Goal: Information Seeking & Learning: Stay updated

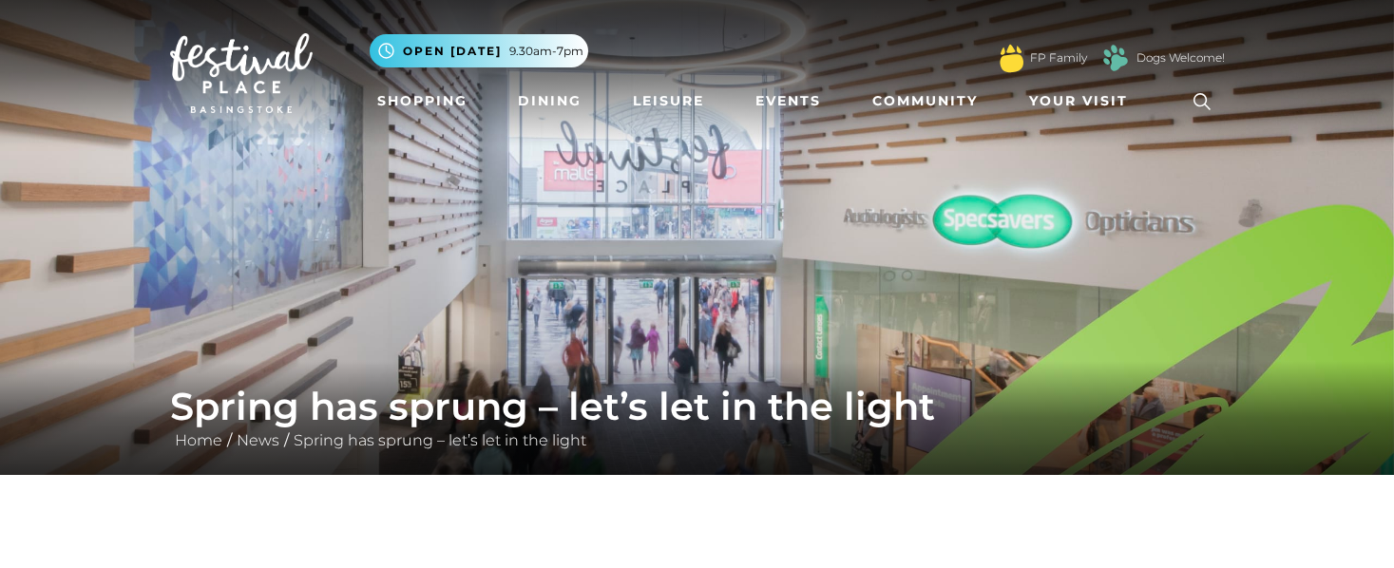
click at [238, 75] on img at bounding box center [241, 73] width 143 height 80
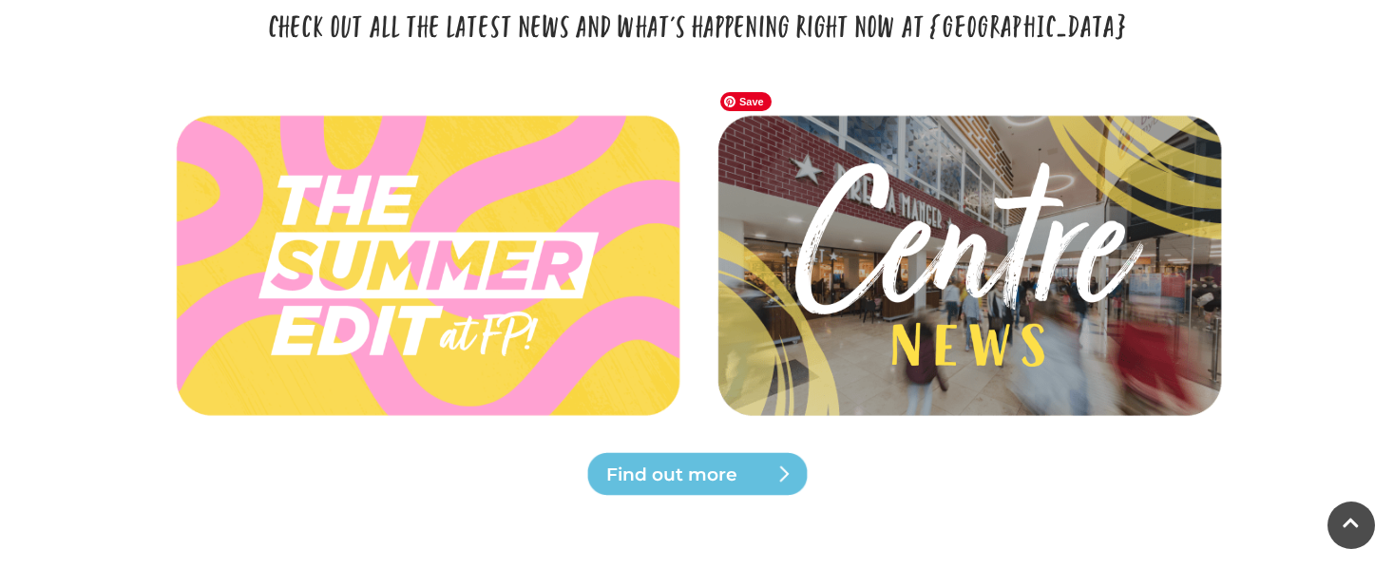
scroll to position [5302, 0]
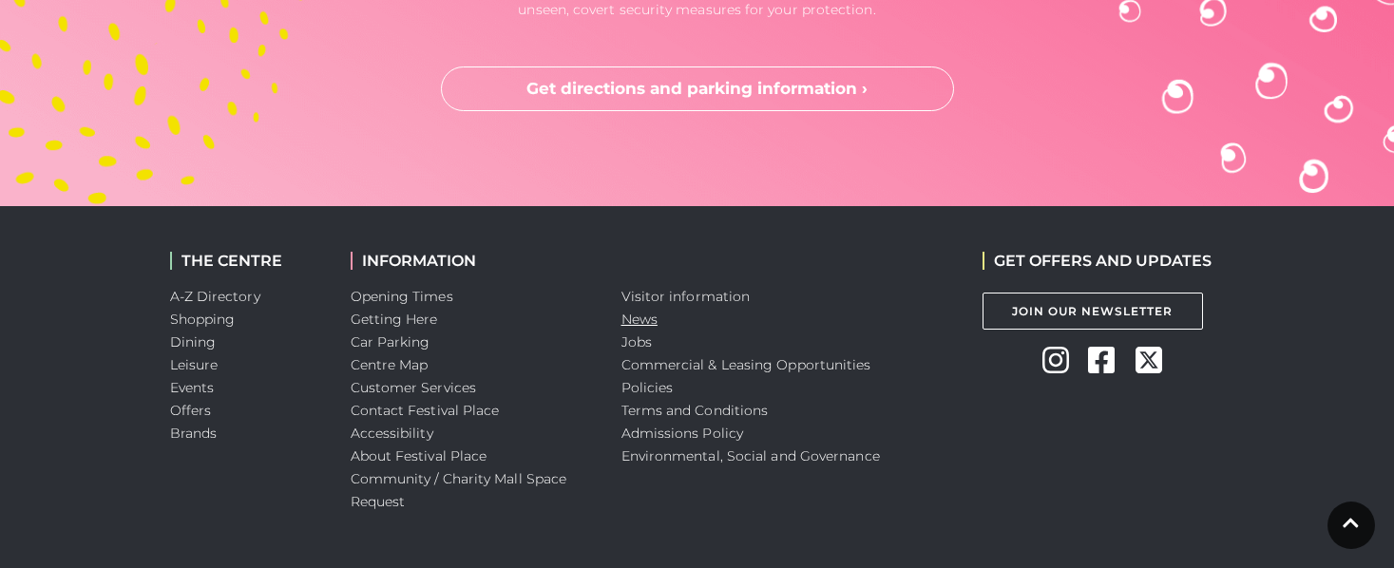
click at [637, 311] on link "News" at bounding box center [640, 319] width 36 height 17
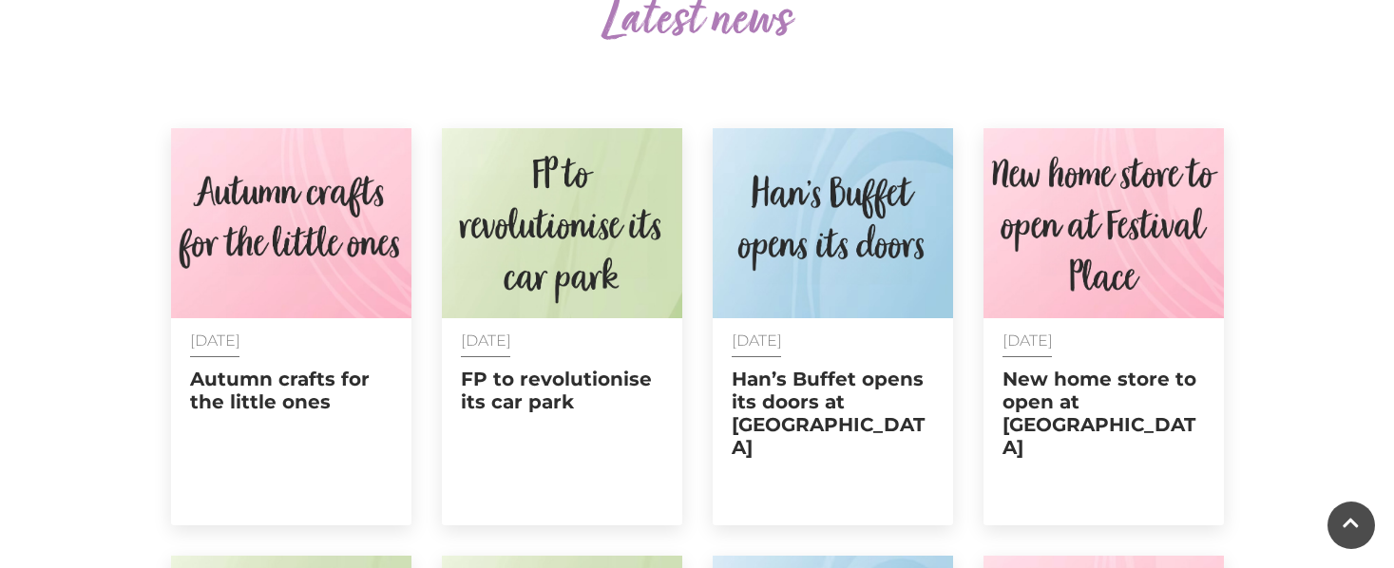
scroll to position [721, 0]
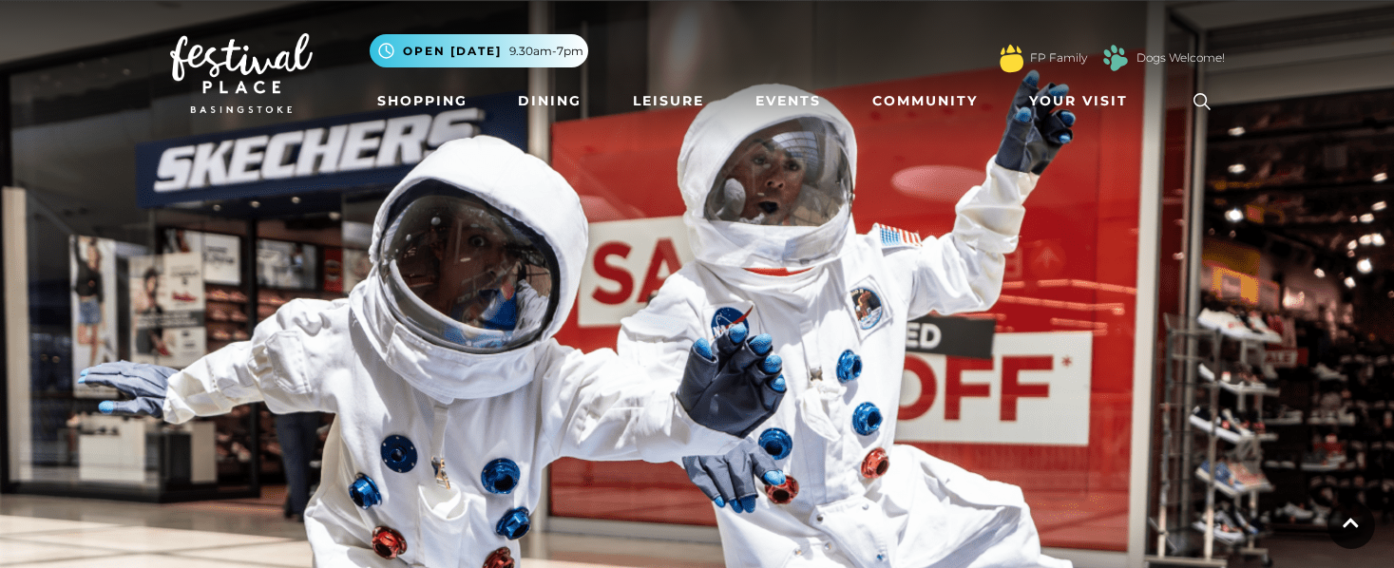
scroll to position [725, 0]
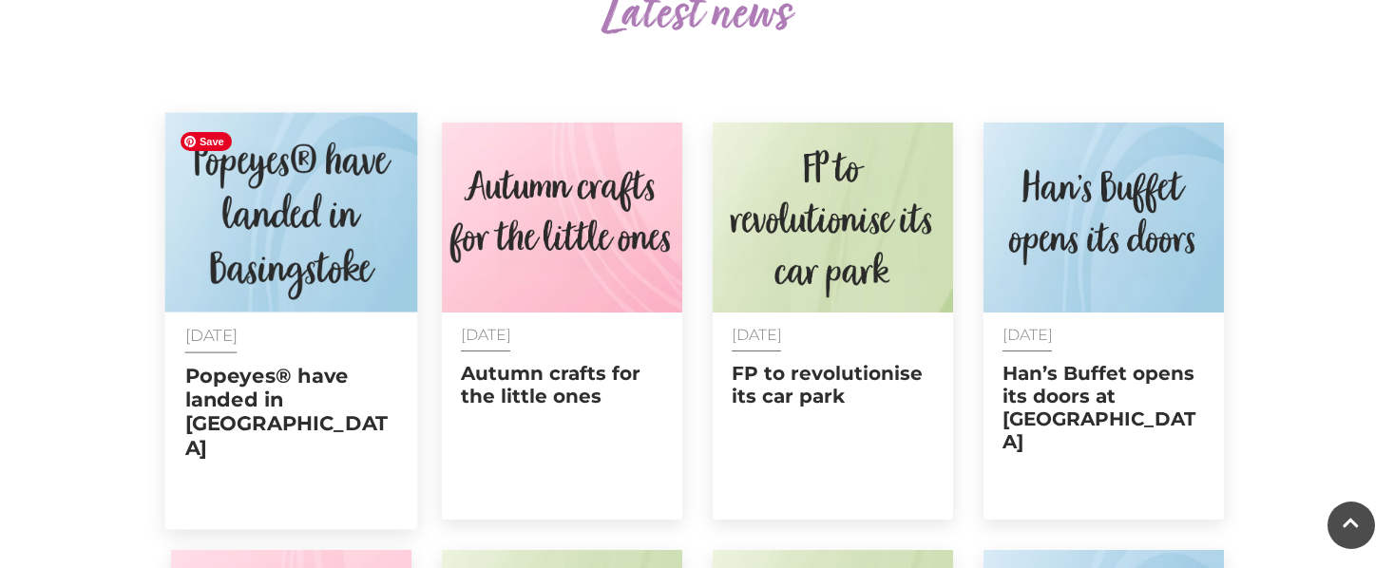
click at [330, 229] on img at bounding box center [290, 213] width 253 height 200
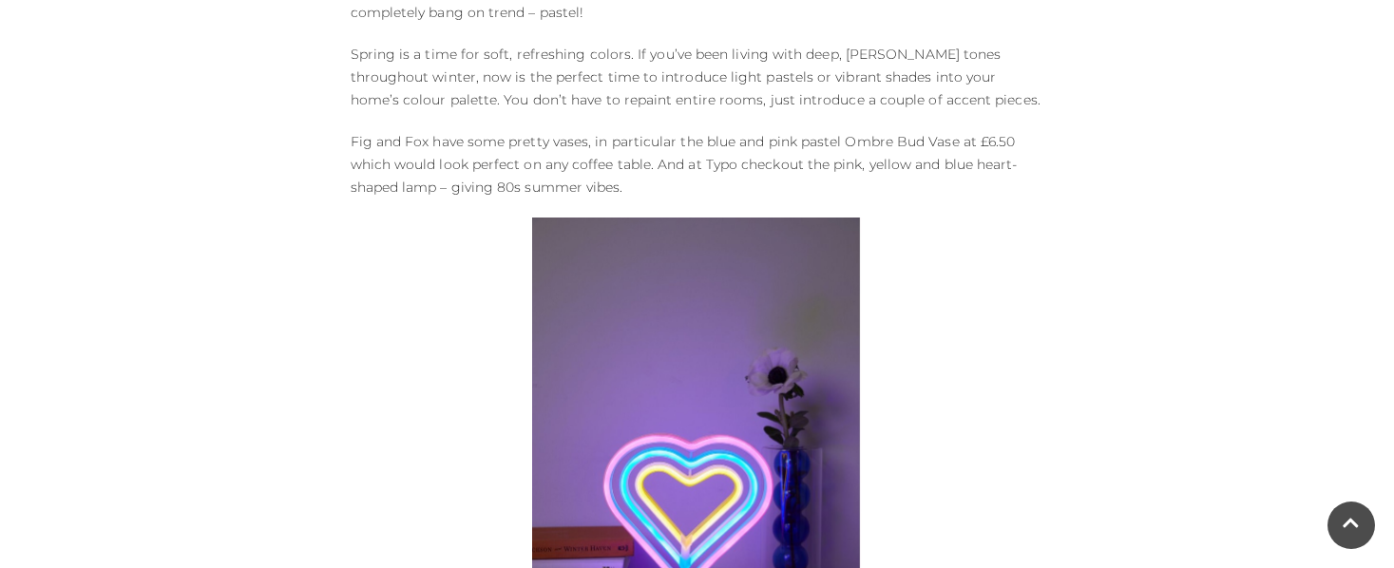
scroll to position [3449, 0]
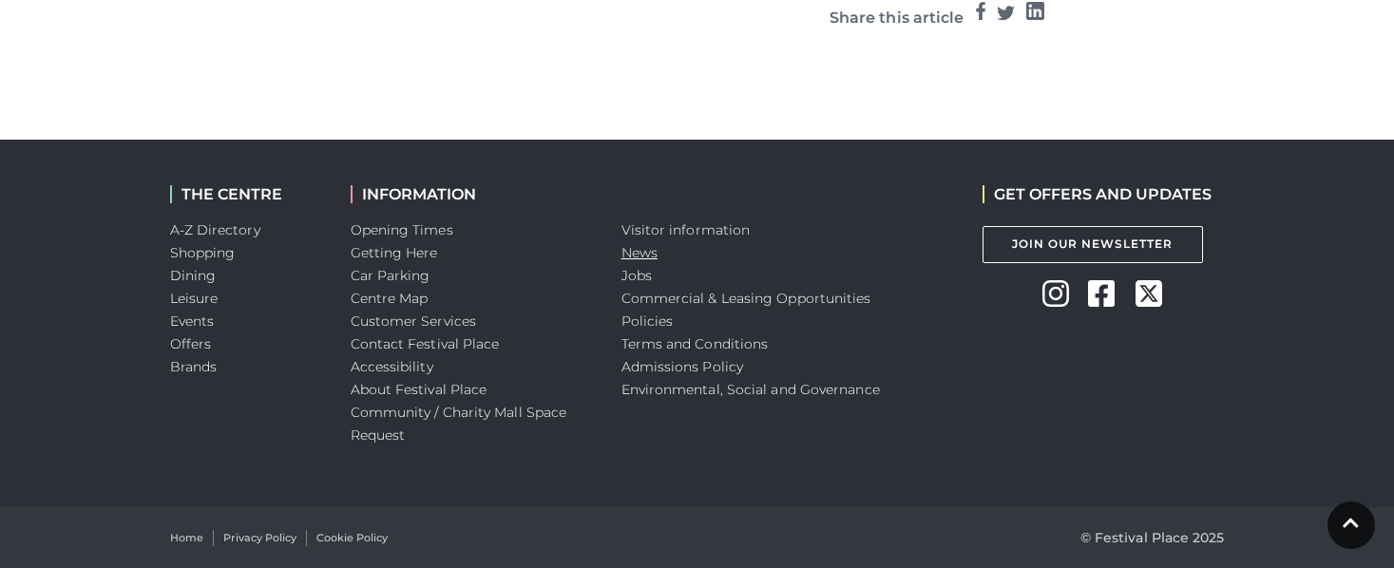
click at [639, 249] on link "News" at bounding box center [640, 252] width 36 height 17
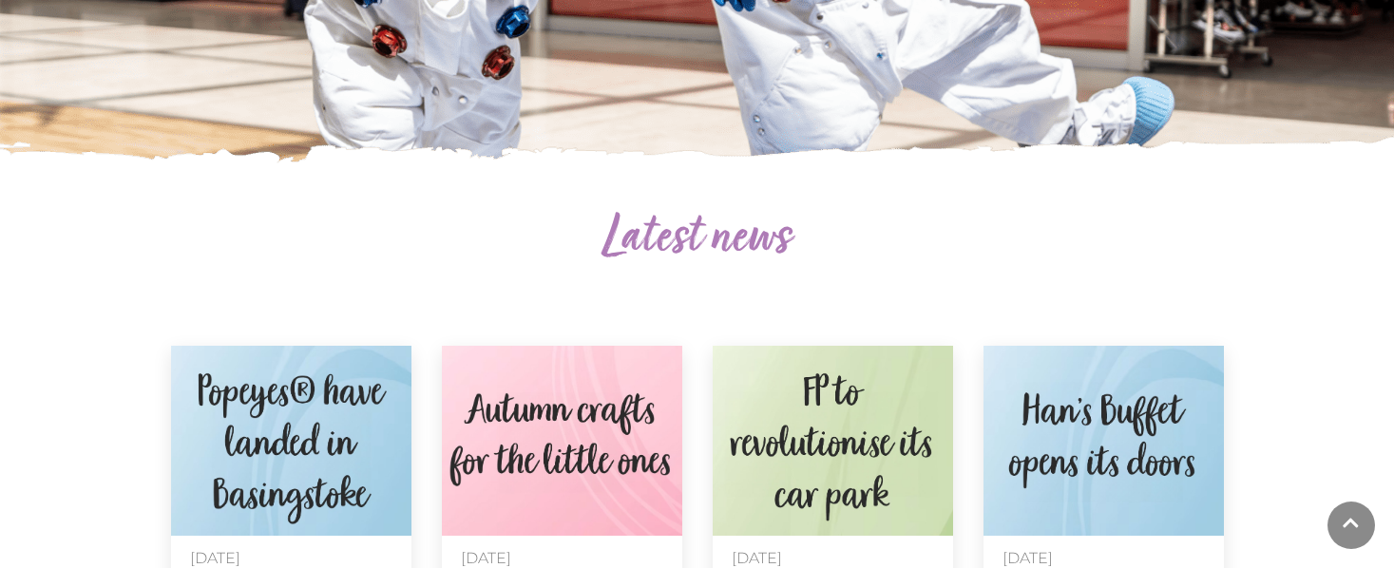
scroll to position [788, 0]
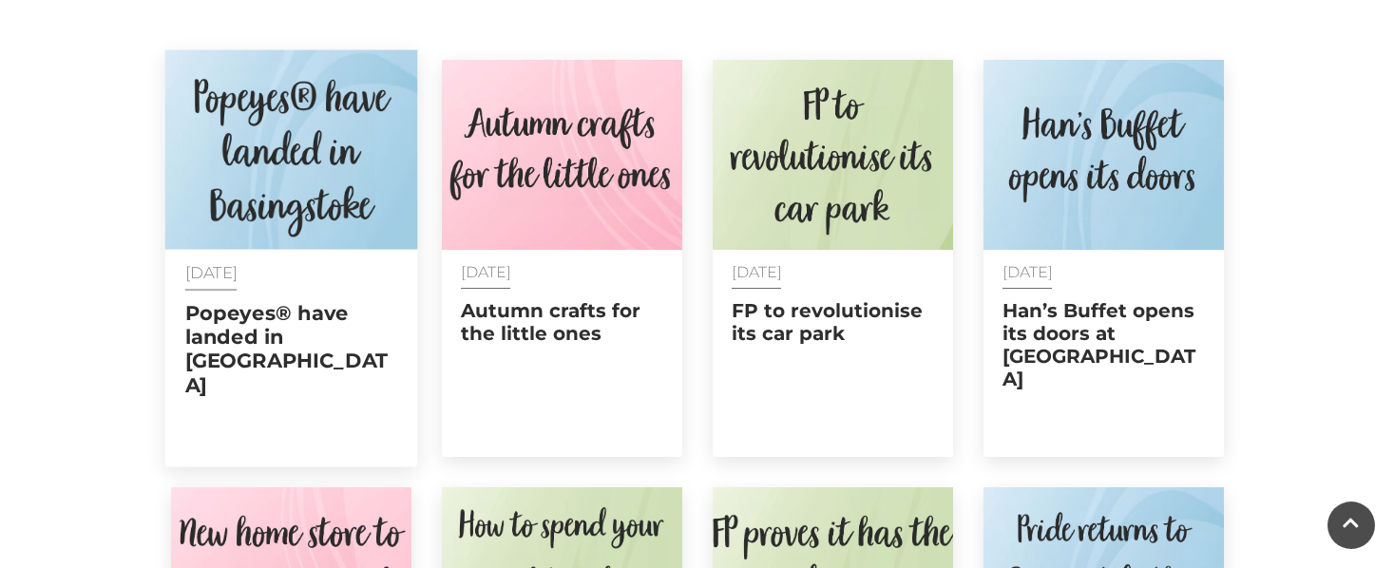
click at [336, 259] on div "29 Sep 2025 Popeyes® have landed in Basingstoke" at bounding box center [290, 359] width 253 height 218
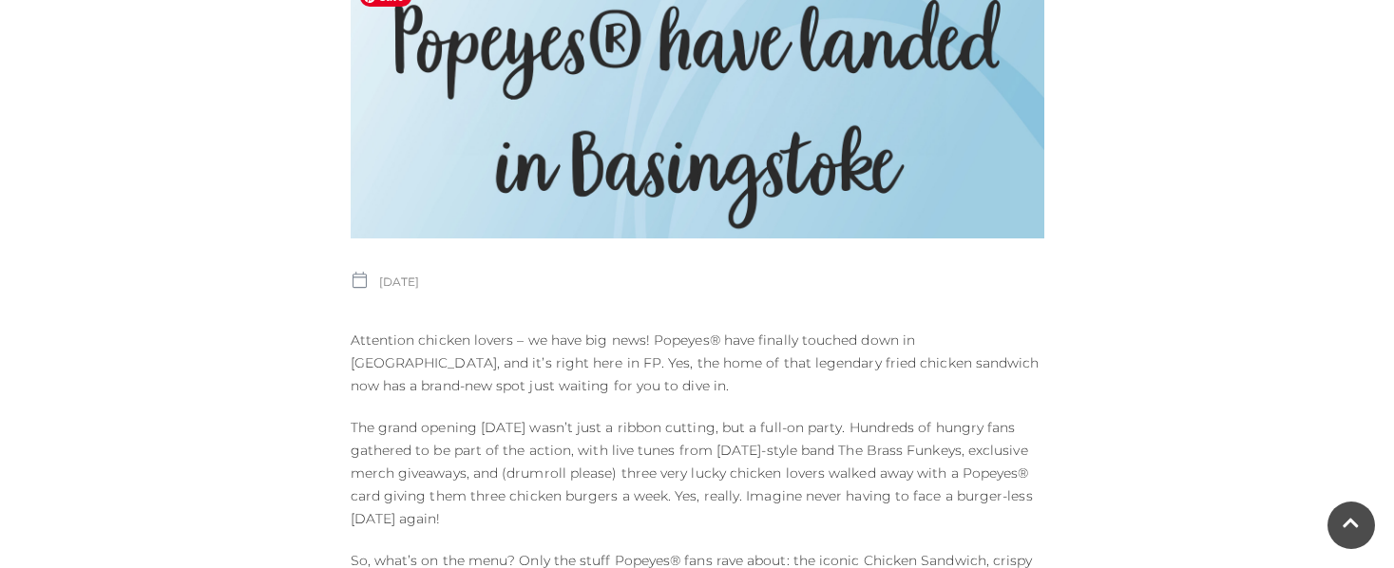
scroll to position [896, 0]
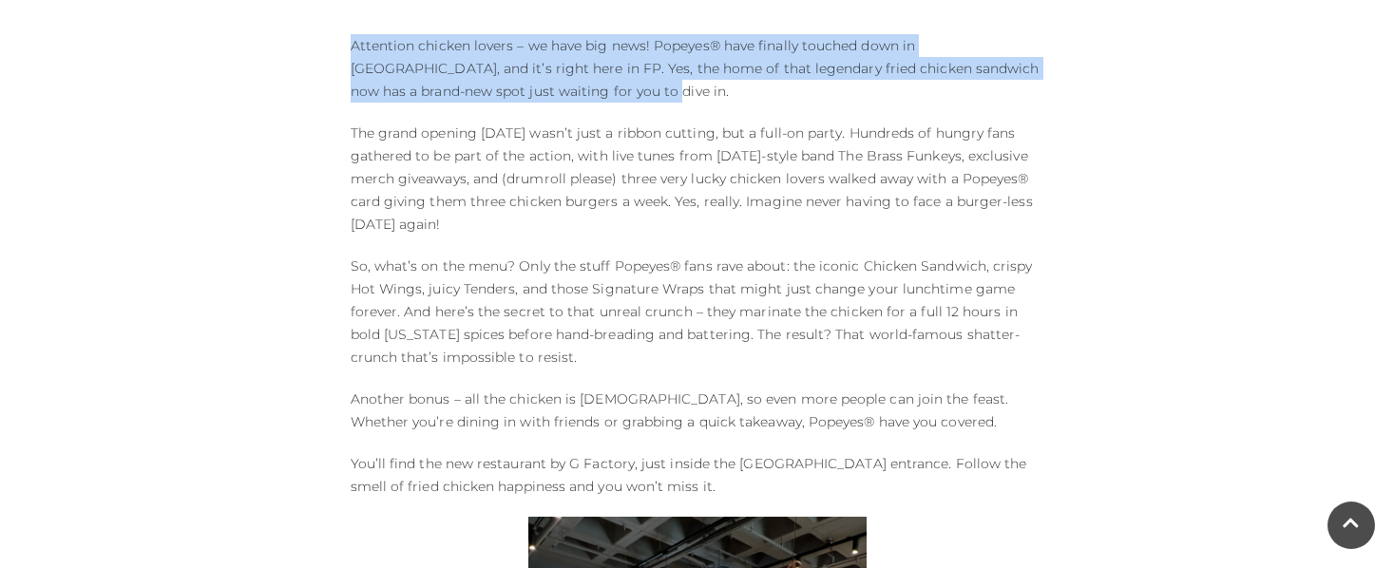
drag, startPoint x: 351, startPoint y: 36, endPoint x: 548, endPoint y: 100, distance: 207.7
click at [548, 100] on p "Attention chicken lovers – we have big news! Popeyes® have finally touched down…" at bounding box center [698, 68] width 694 height 68
copy p "Attention chicken lovers – we have big news! Popeyes® have finally touched down…"
